Goal: Task Accomplishment & Management: Use online tool/utility

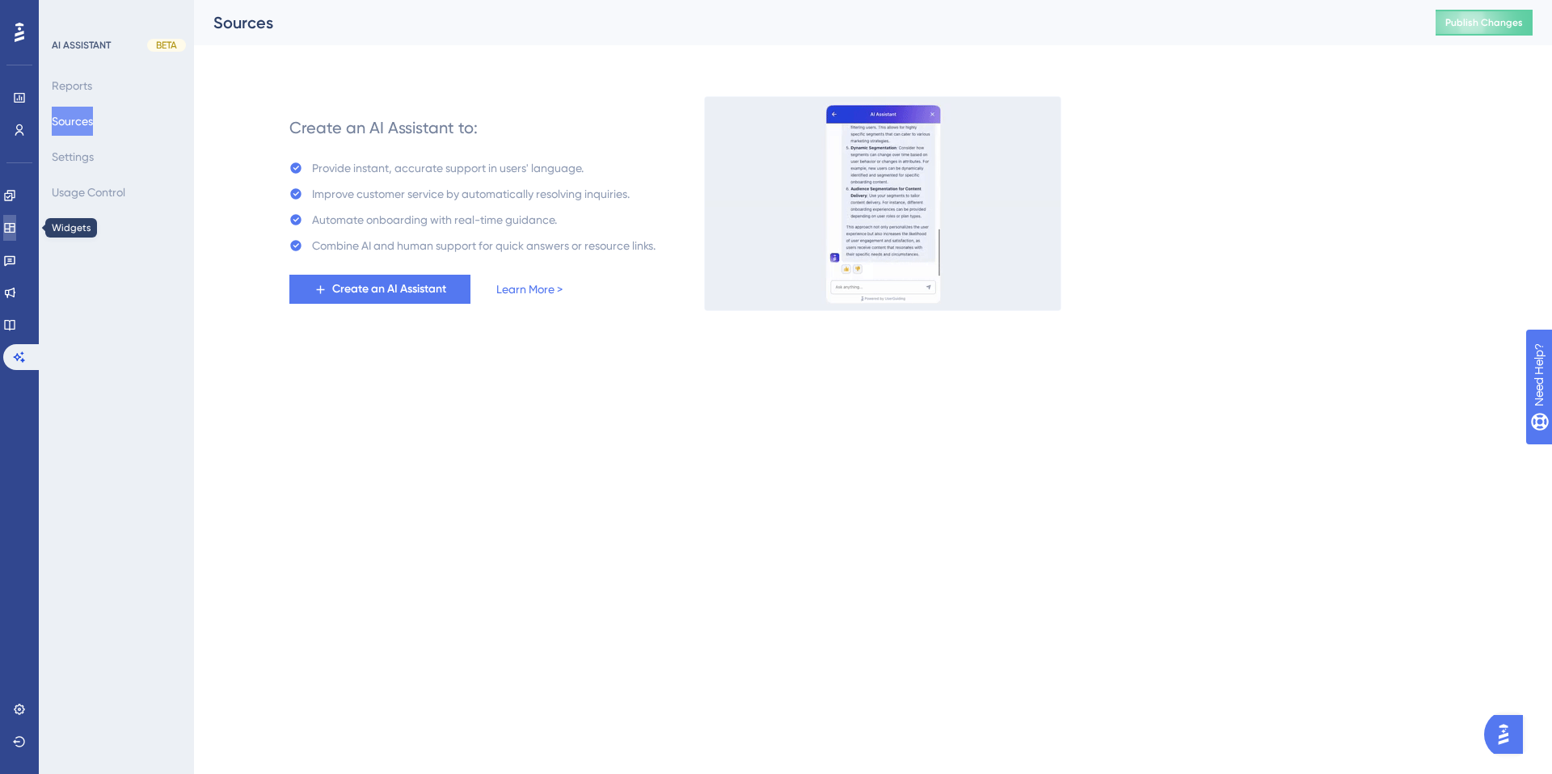
click at [16, 228] on icon at bounding box center [9, 227] width 13 height 13
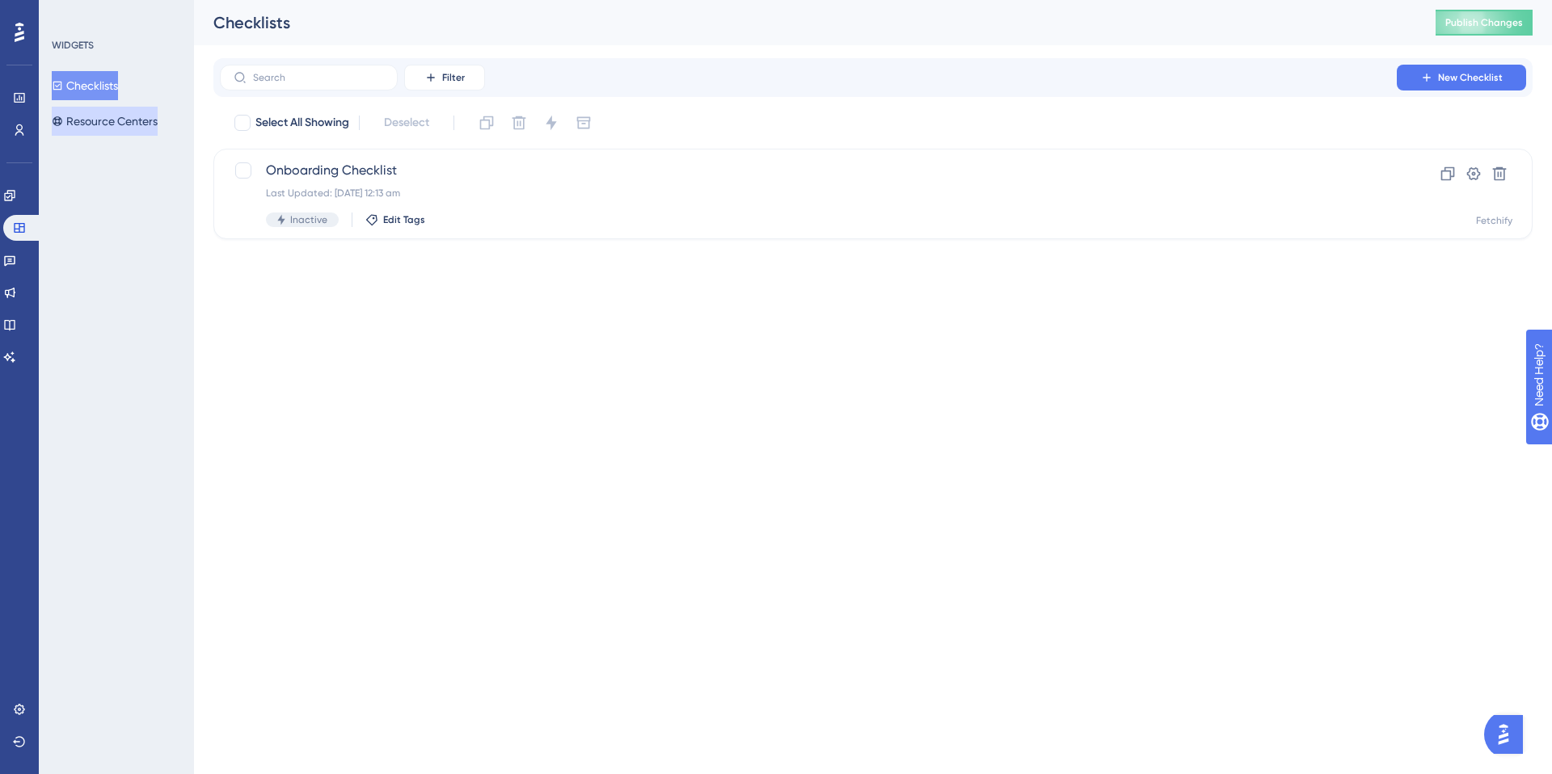
click at [113, 120] on button "Resource Centers" at bounding box center [105, 121] width 106 height 29
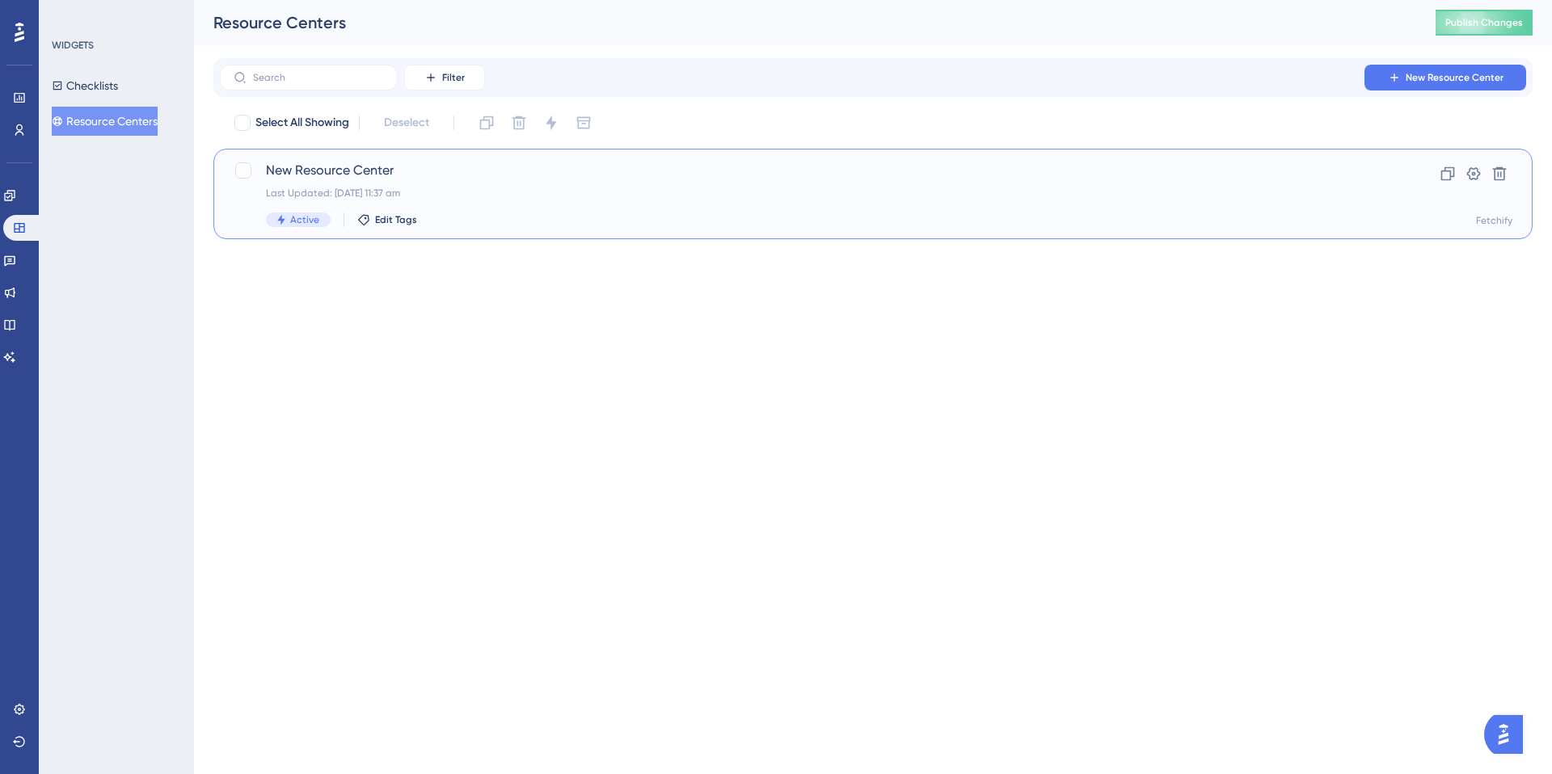
click at [309, 172] on span "New Resource Center" at bounding box center [808, 170] width 1084 height 19
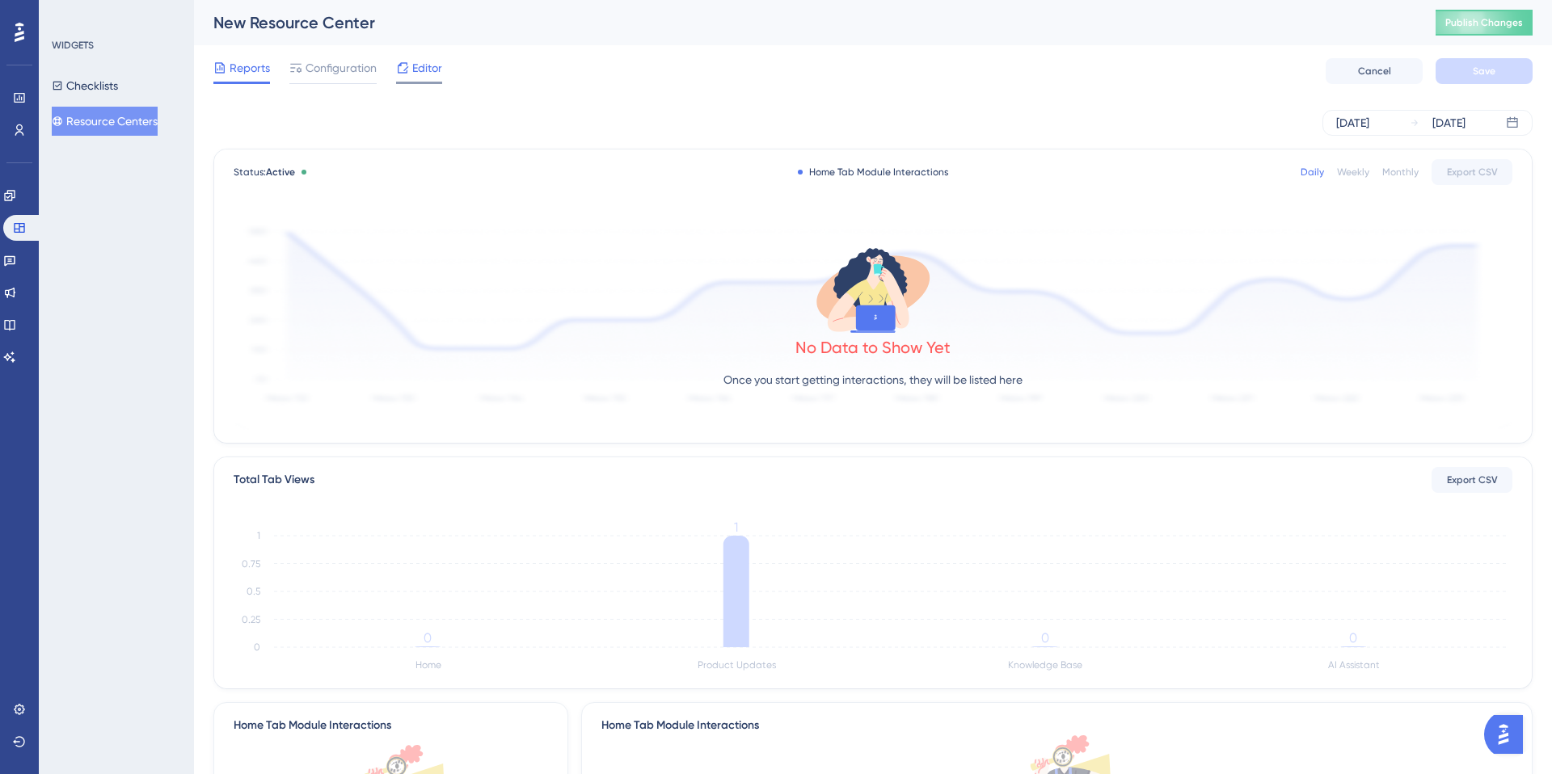
click at [425, 63] on span "Editor" at bounding box center [427, 67] width 30 height 19
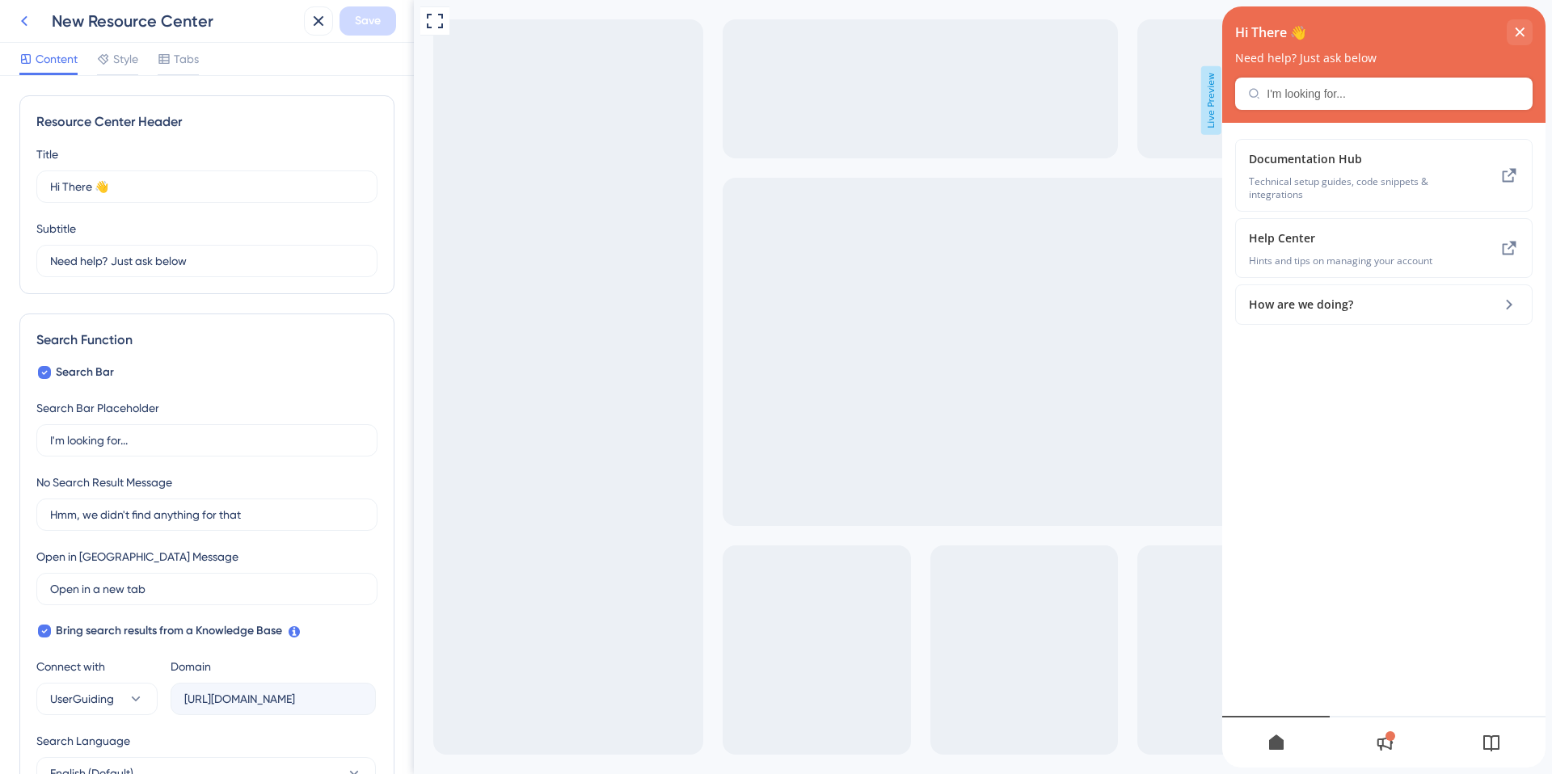
click at [28, 15] on icon at bounding box center [24, 20] width 19 height 19
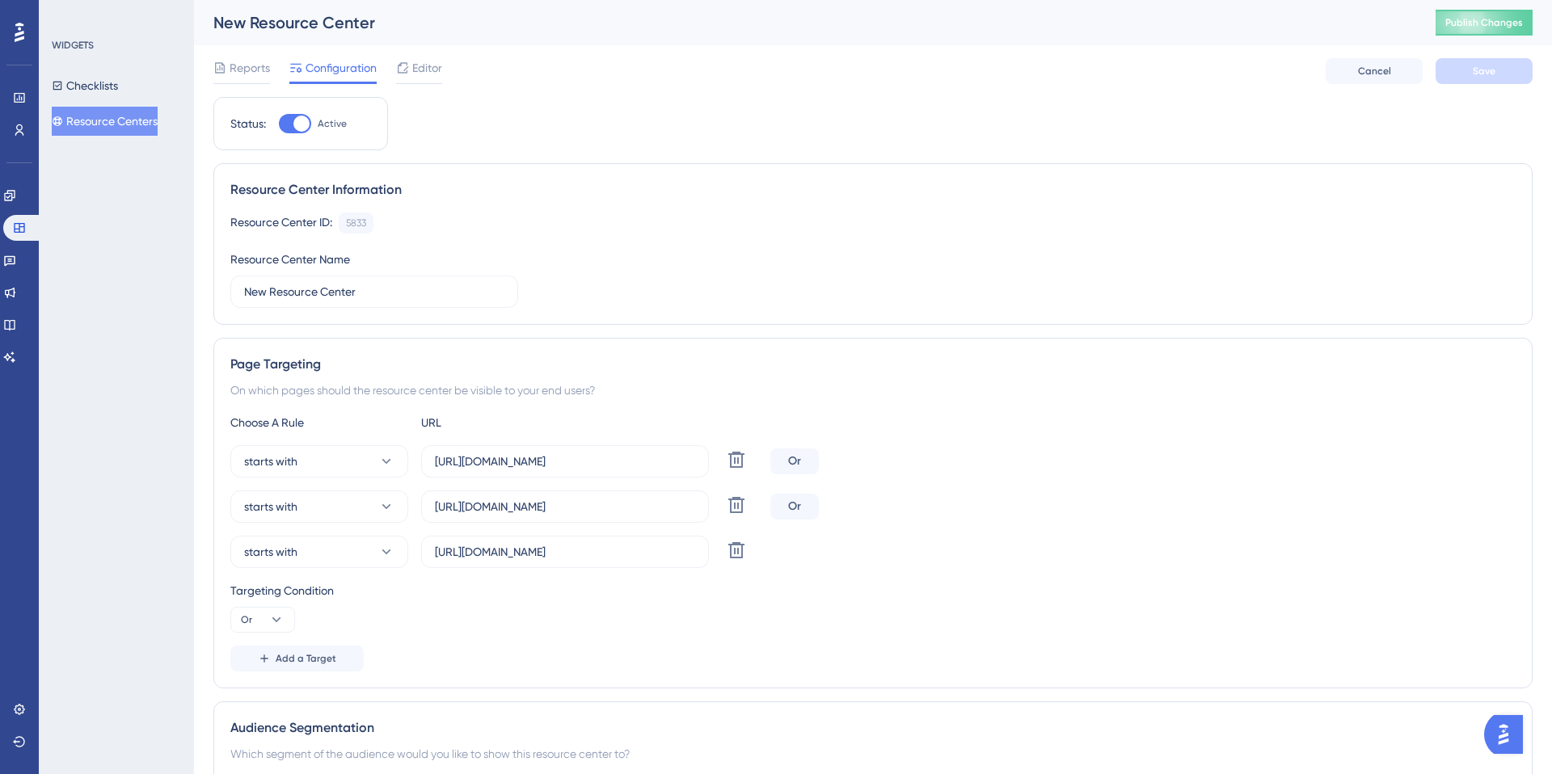
click at [322, 65] on span "Configuration" at bounding box center [340, 67] width 71 height 19
click at [428, 67] on span "Editor" at bounding box center [427, 67] width 30 height 19
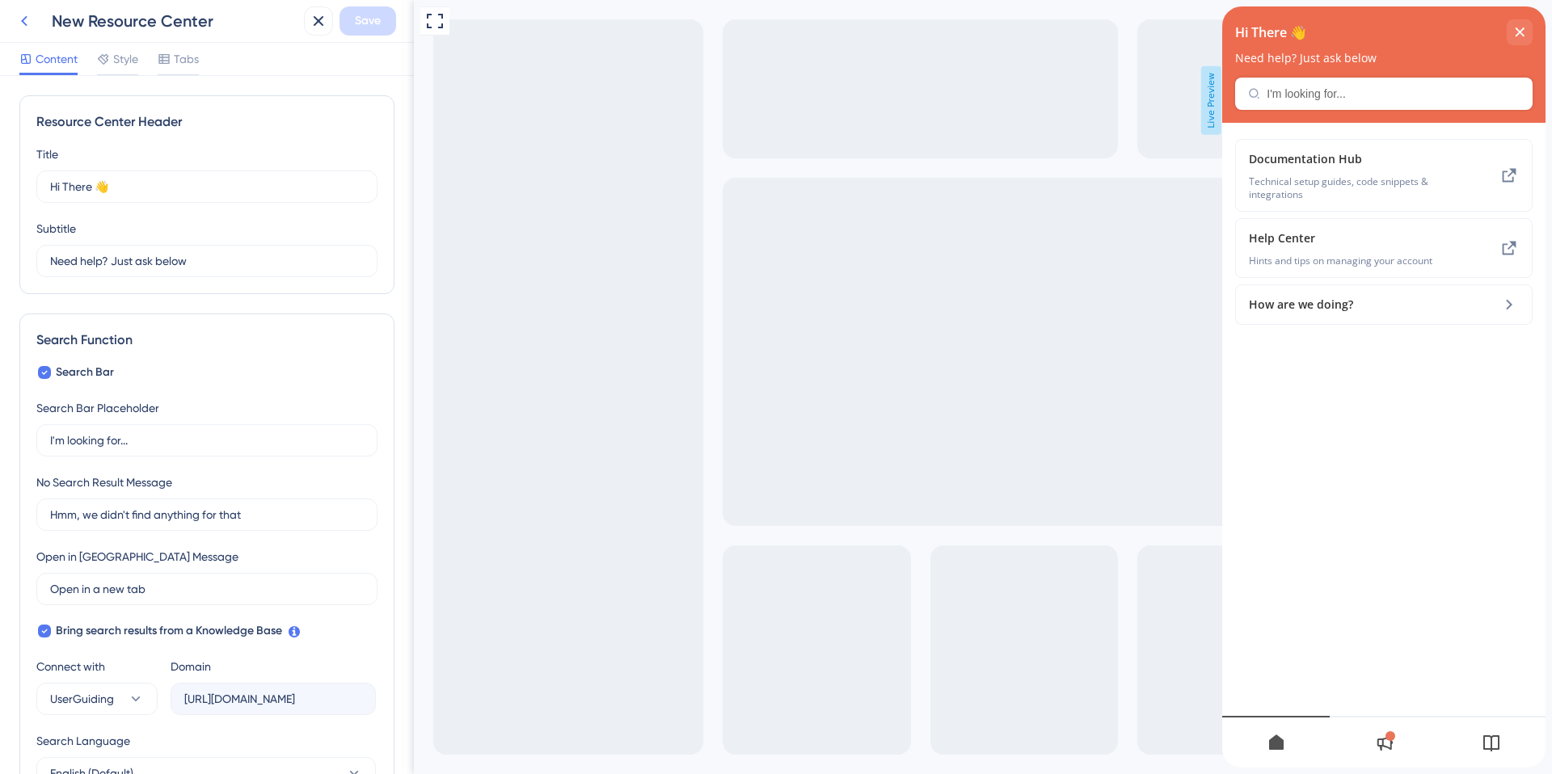
click at [32, 14] on icon at bounding box center [24, 20] width 19 height 19
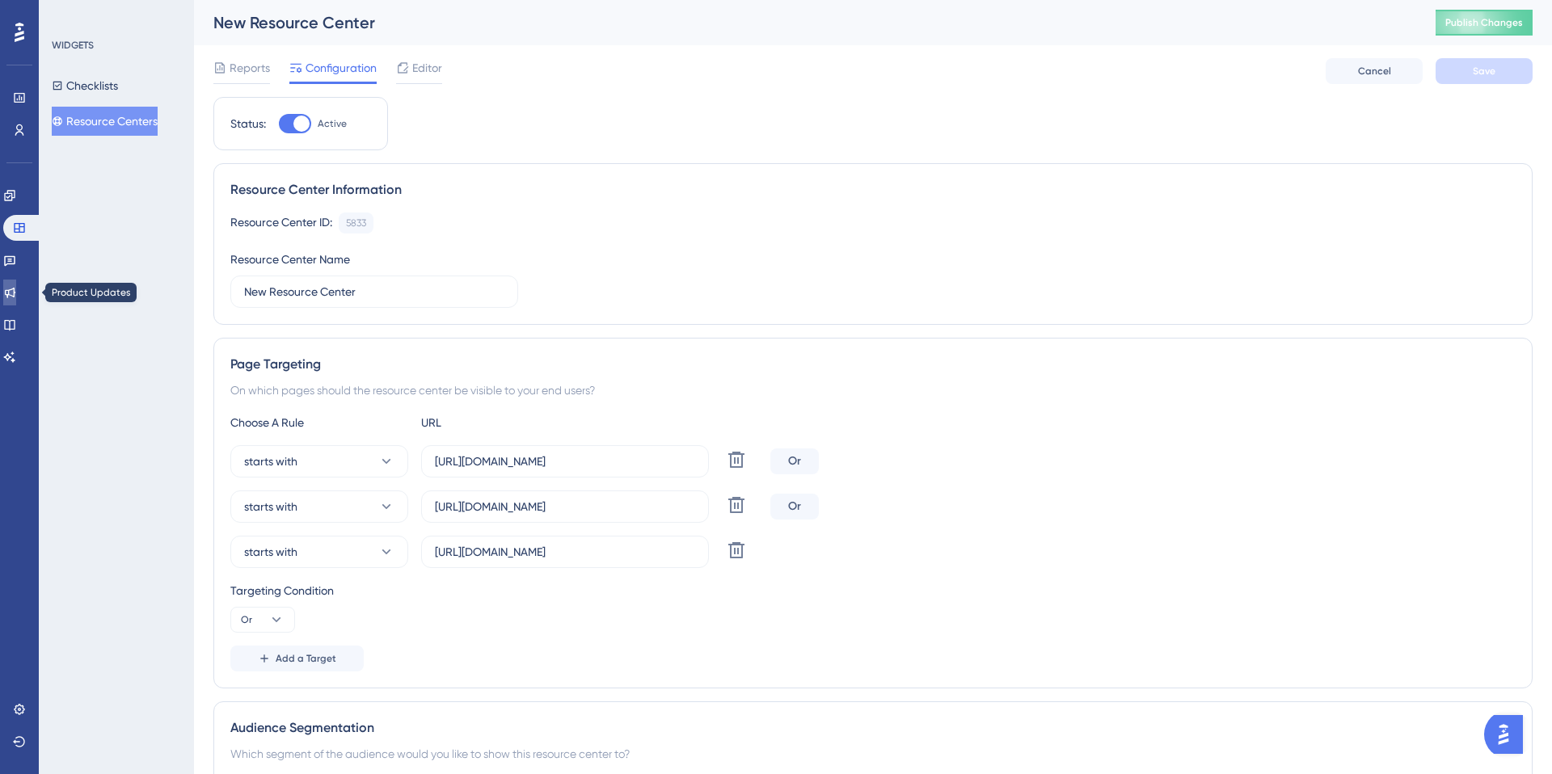
click at [16, 292] on icon at bounding box center [9, 292] width 13 height 13
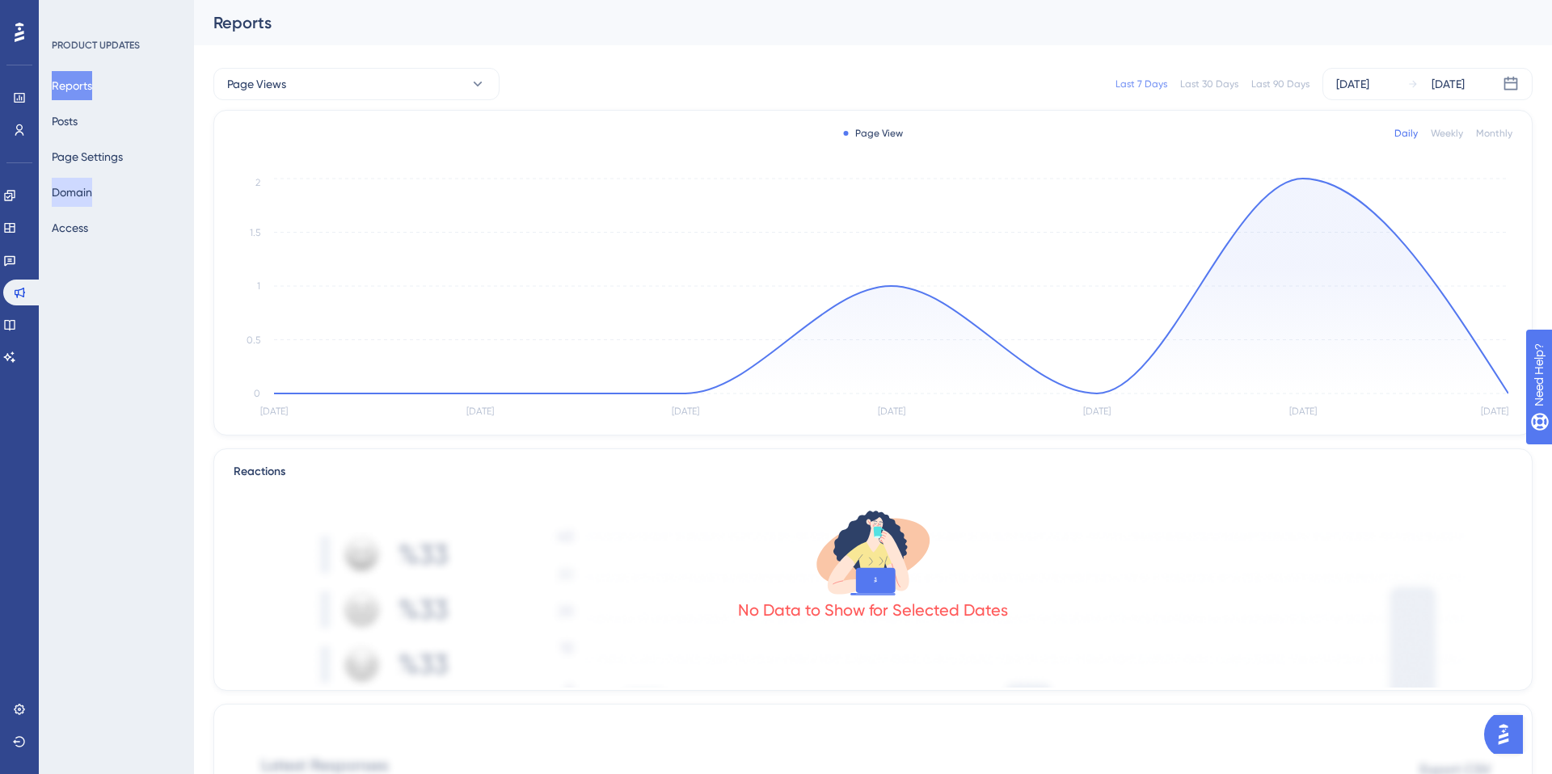
click at [89, 179] on button "Domain" at bounding box center [72, 192] width 40 height 29
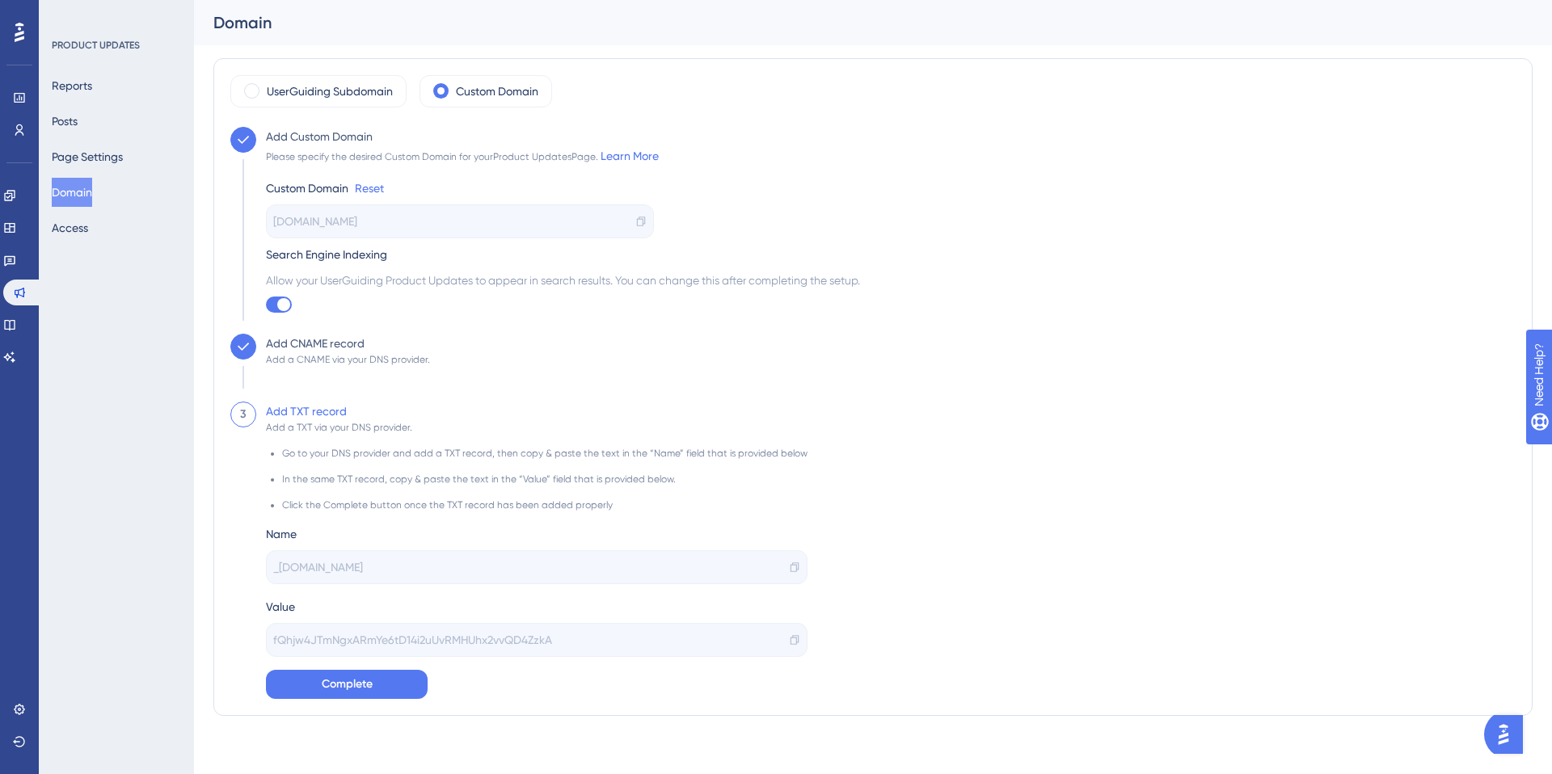
click at [490, 565] on div "_[DOMAIN_NAME]" at bounding box center [536, 567] width 541 height 34
click at [789, 567] on icon at bounding box center [794, 567] width 11 height 11
click at [789, 640] on icon at bounding box center [794, 639] width 11 height 11
